Goal: Navigation & Orientation: Understand site structure

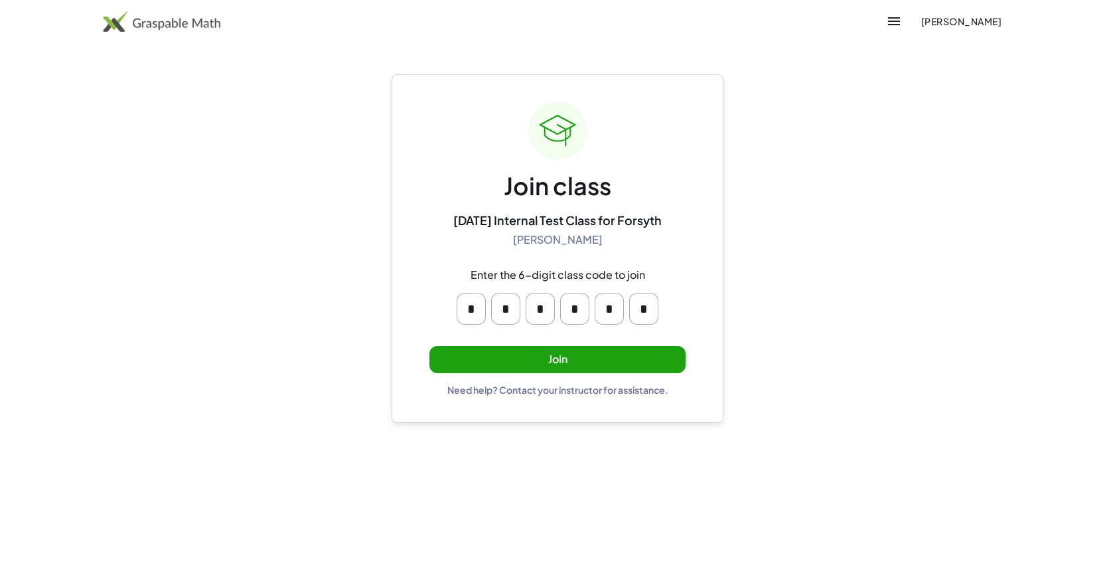
click at [541, 368] on button "Join" at bounding box center [557, 359] width 256 height 27
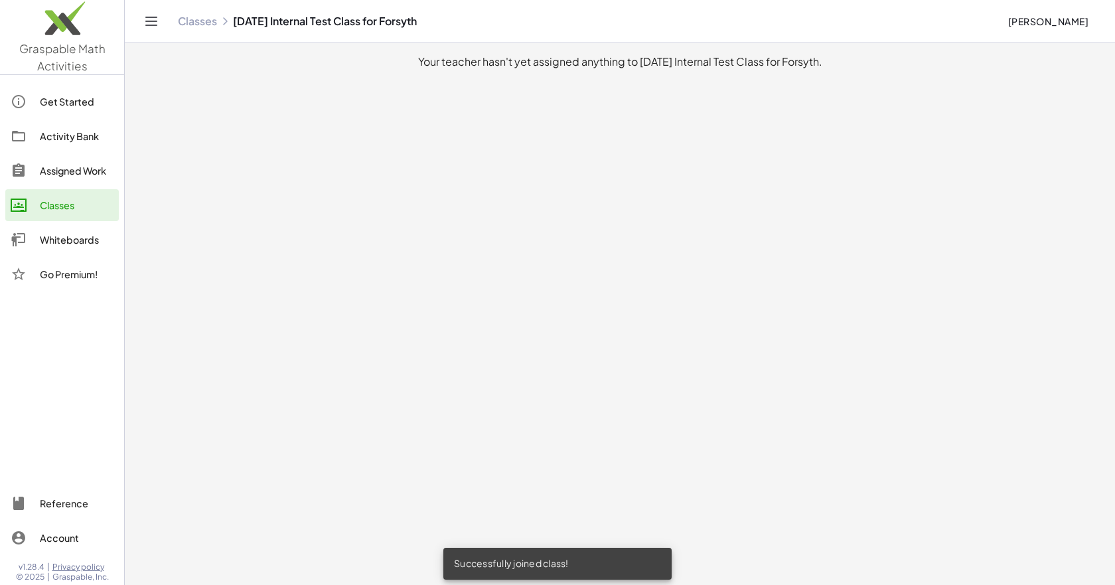
click at [58, 167] on div "Assigned Work" at bounding box center [77, 171] width 74 height 16
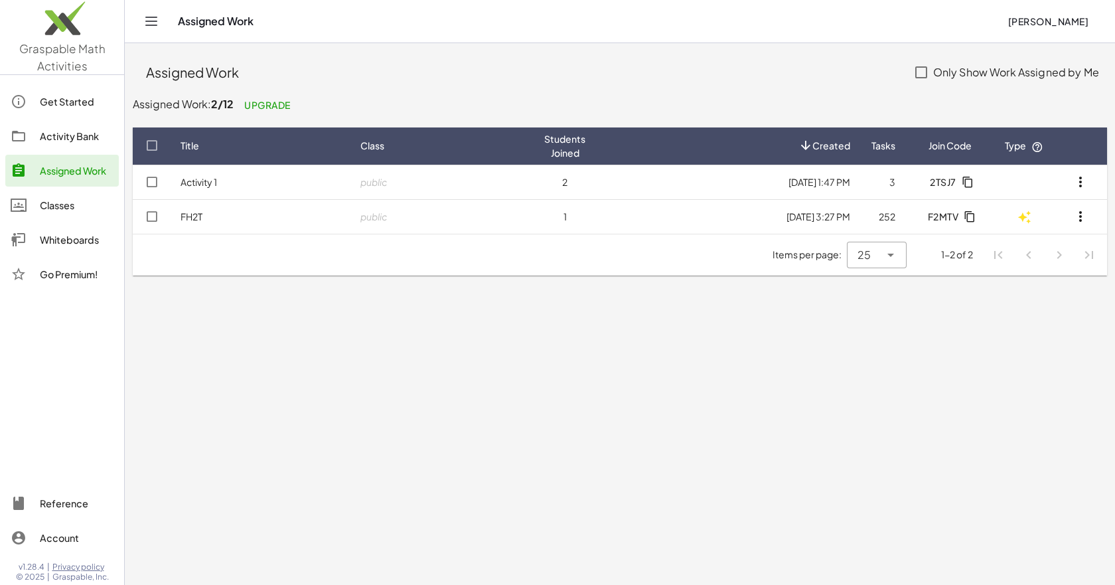
click at [70, 200] on div "Classes" at bounding box center [77, 205] width 74 height 16
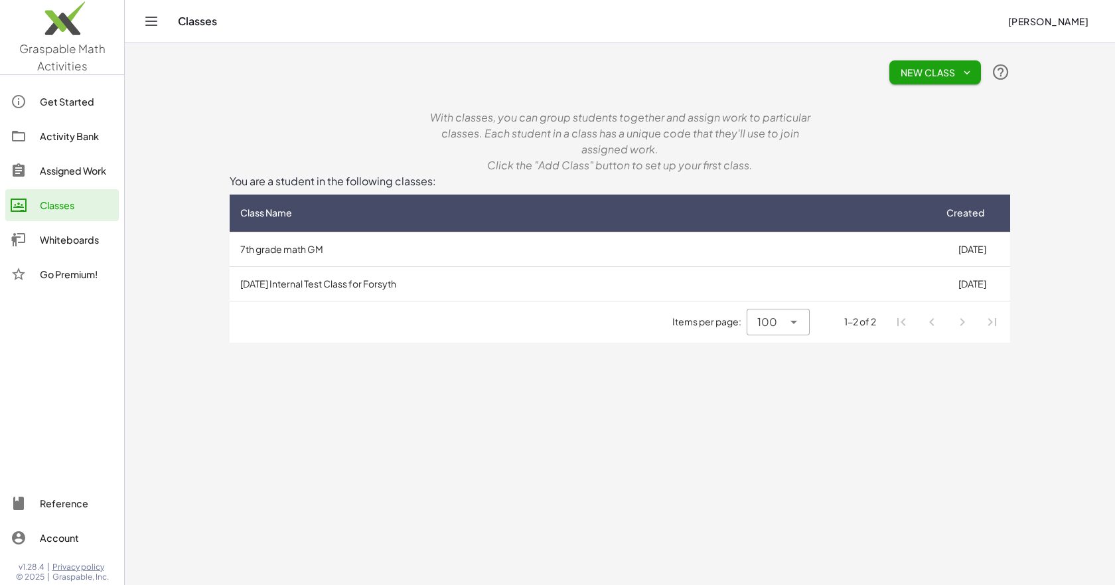
click at [305, 281] on td "[DATE] Internal Test Class for Forsyth" at bounding box center [582, 283] width 704 height 35
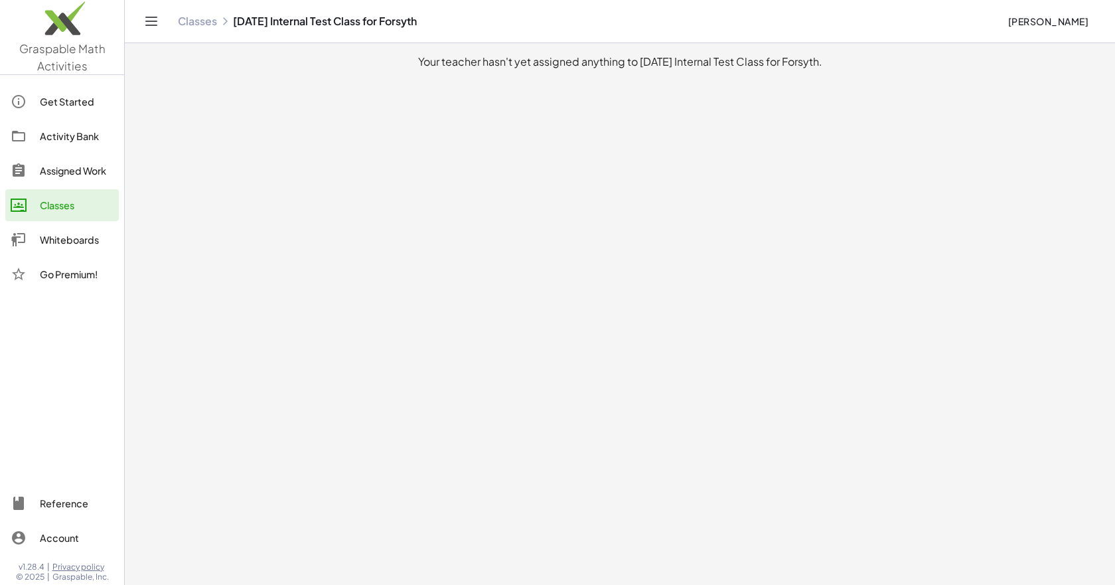
click at [92, 207] on div "Classes" at bounding box center [77, 205] width 74 height 16
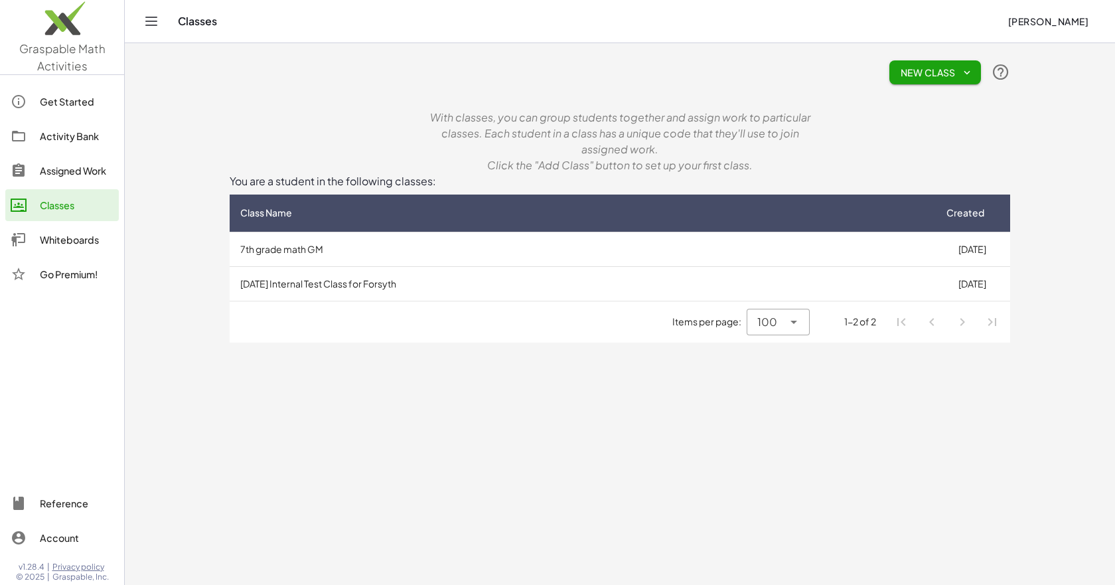
click at [313, 283] on td "[DATE] Internal Test Class for Forsyth" at bounding box center [582, 283] width 704 height 35
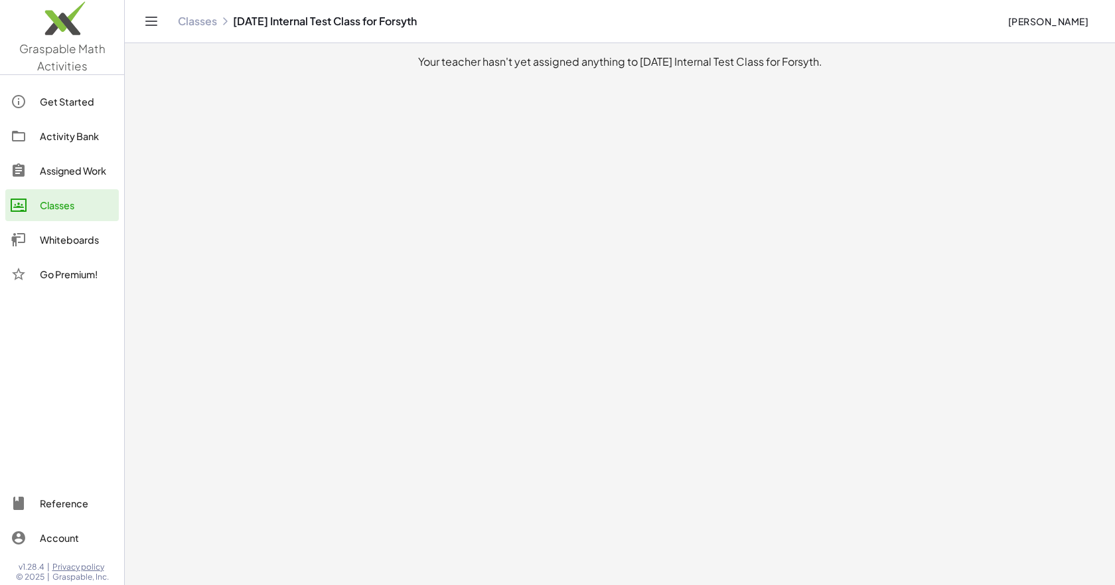
click at [99, 209] on div "Classes" at bounding box center [77, 205] width 74 height 16
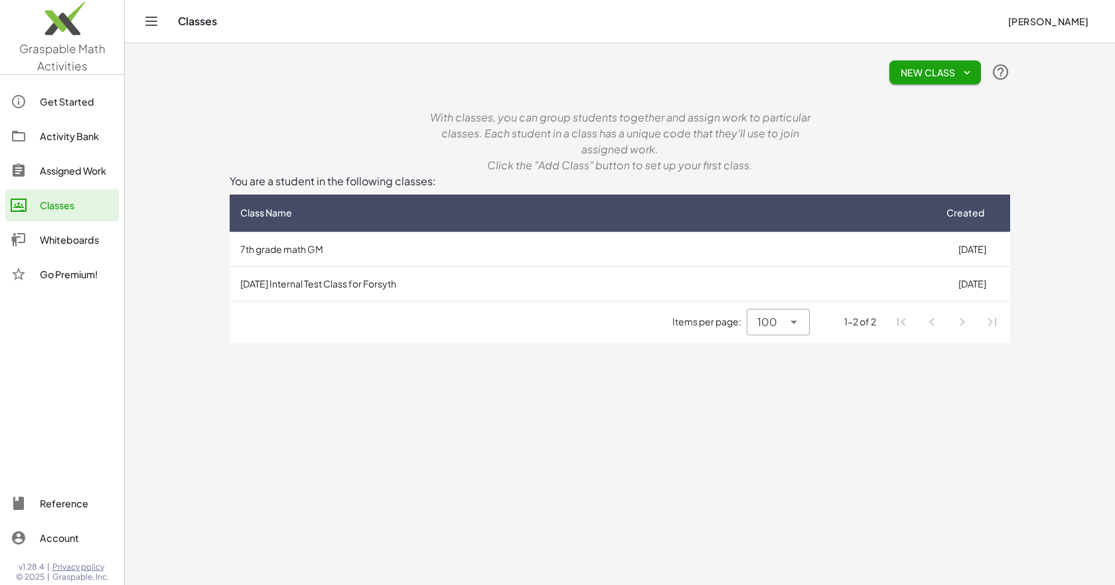
click at [104, 236] on div "Whiteboards" at bounding box center [77, 240] width 74 height 16
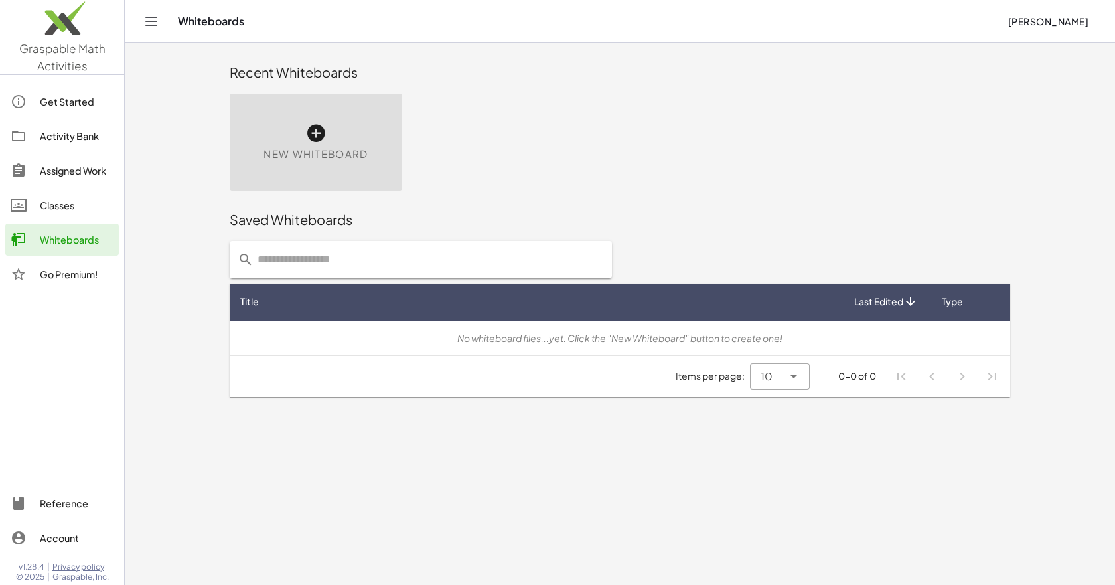
click at [92, 208] on div "Classes" at bounding box center [77, 205] width 74 height 16
